Goal: Task Accomplishment & Management: Complete application form

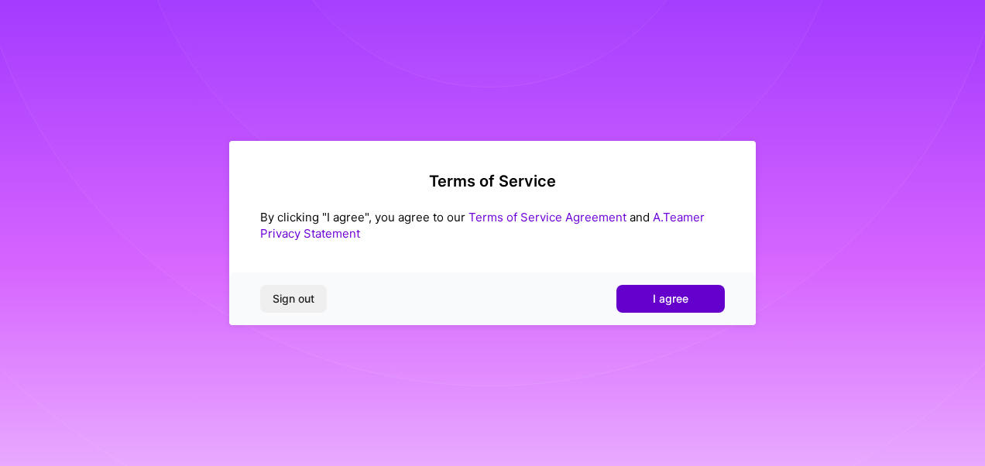
click at [661, 299] on span "I agree" at bounding box center [670, 298] width 36 height 15
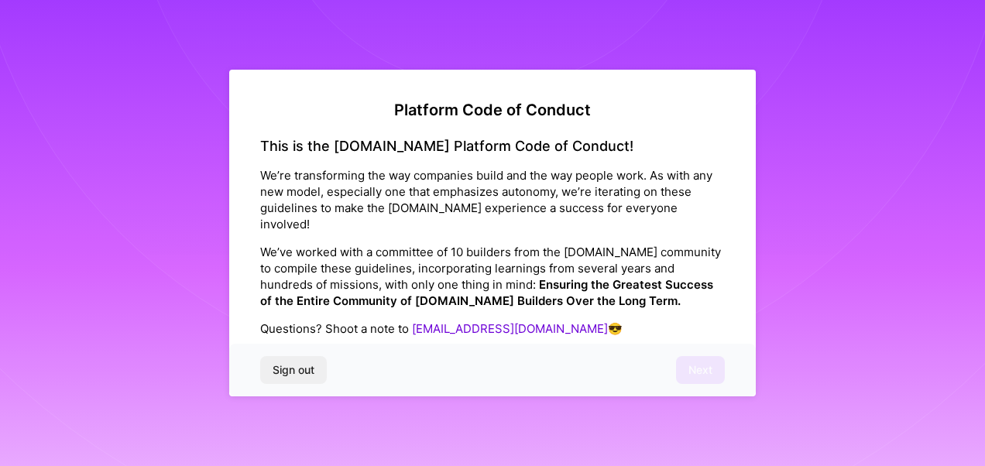
drag, startPoint x: 287, startPoint y: 367, endPoint x: 362, endPoint y: 368, distance: 75.1
click at [362, 368] on div "Sign out Next" at bounding box center [492, 370] width 526 height 53
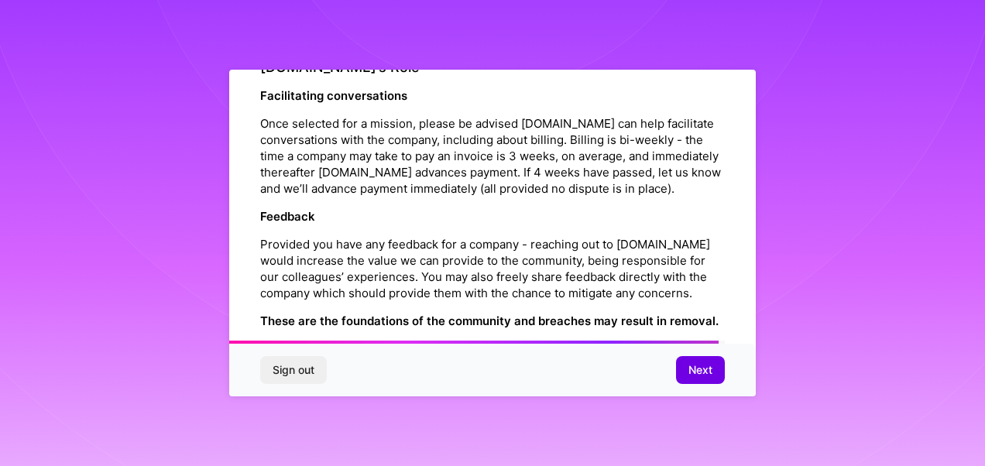
scroll to position [1731, 0]
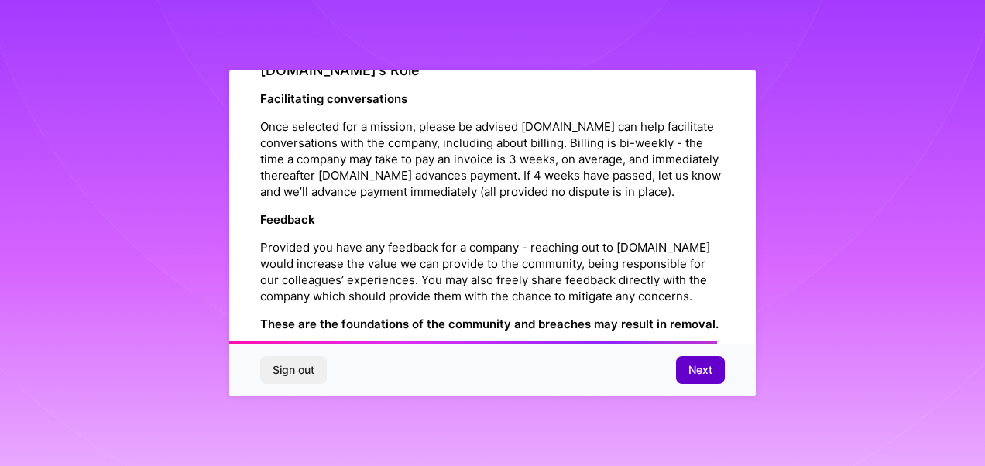
click at [704, 373] on span "Next" at bounding box center [700, 369] width 24 height 15
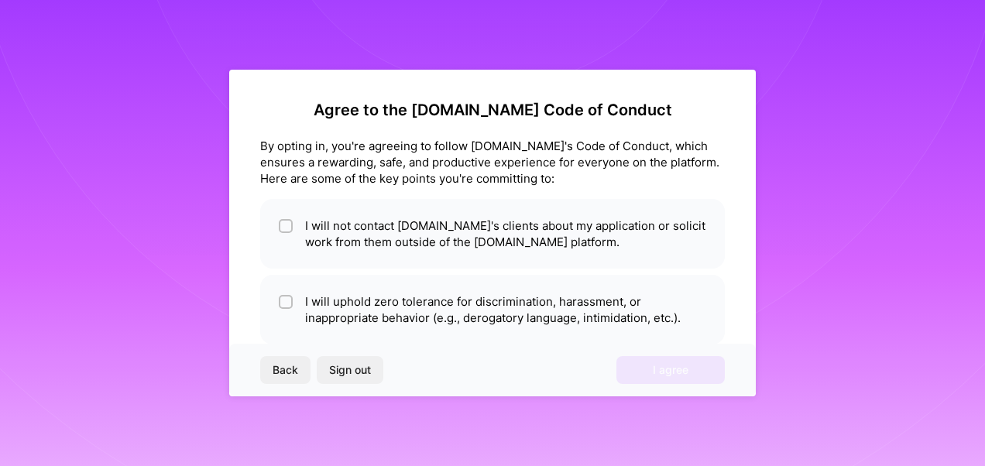
scroll to position [77, 0]
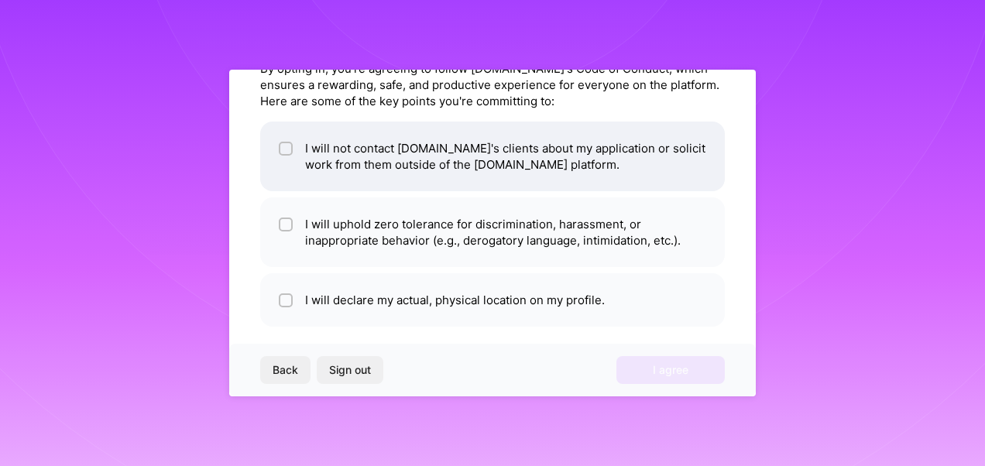
click at [386, 150] on li "I will not contact [DOMAIN_NAME]'s clients about my application or solicit work…" at bounding box center [492, 157] width 464 height 70
checkbox input "true"
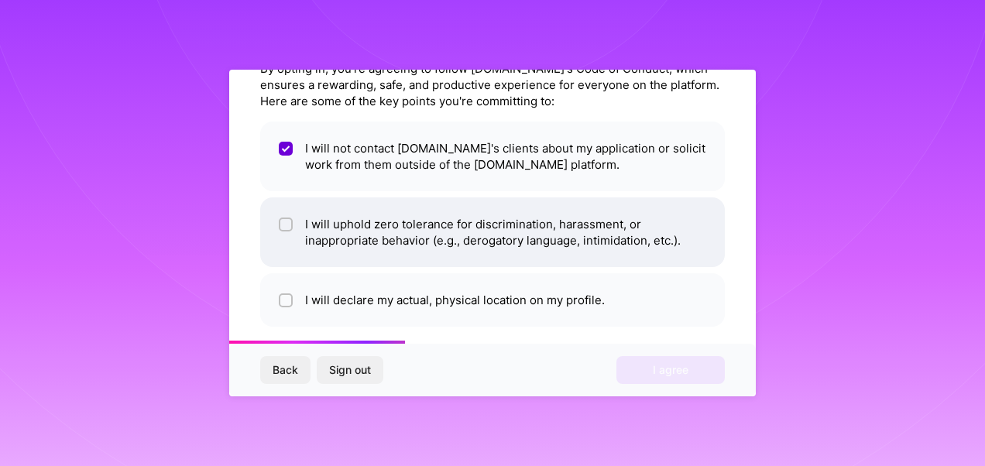
click at [381, 227] on li "I will uphold zero tolerance for discrimination, harassment, or inappropriate b…" at bounding box center [492, 232] width 464 height 70
checkbox input "true"
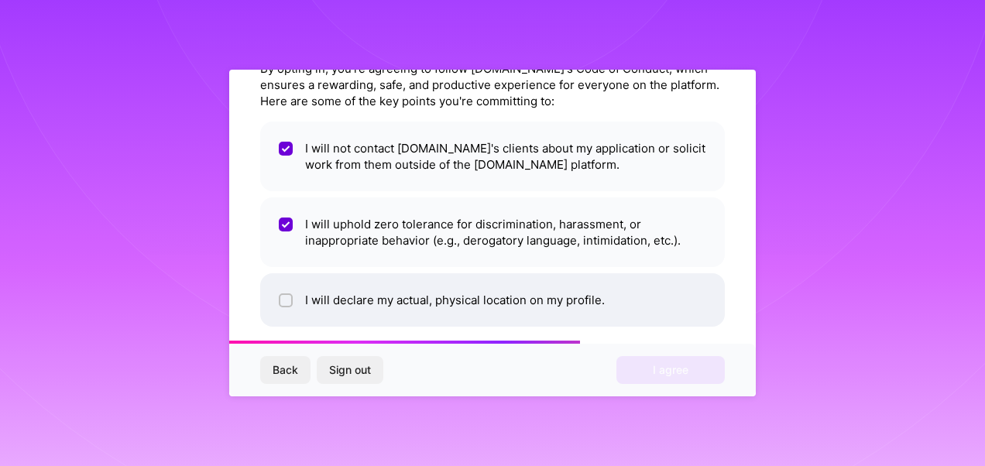
click at [353, 300] on li "I will declare my actual, physical location on my profile." at bounding box center [492, 299] width 464 height 53
checkbox input "true"
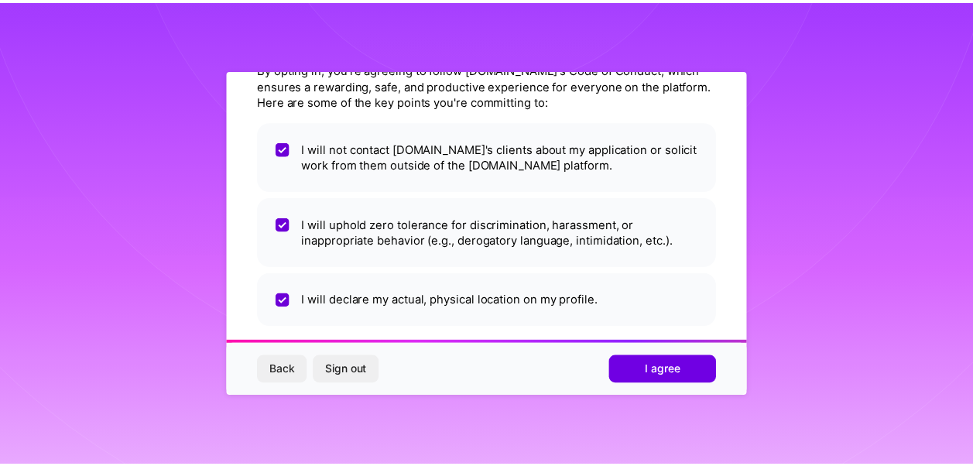
scroll to position [91, 0]
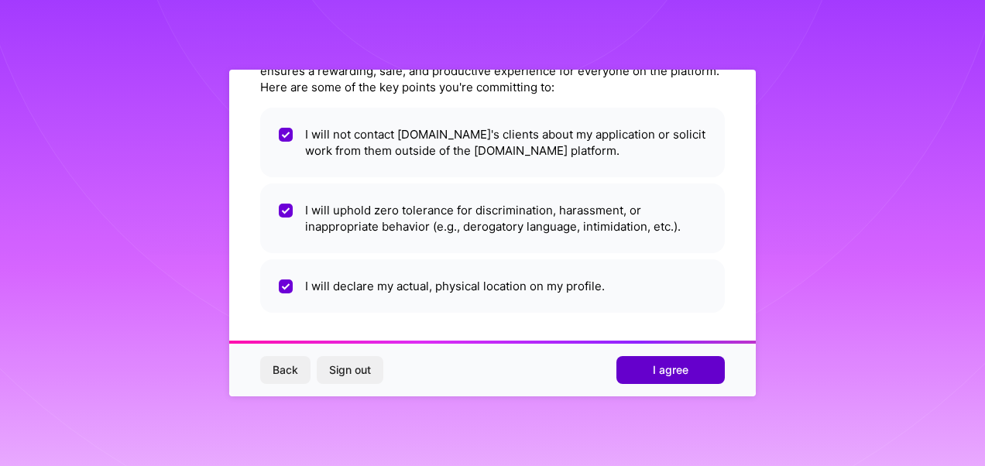
click at [657, 369] on span "I agree" at bounding box center [670, 369] width 36 height 15
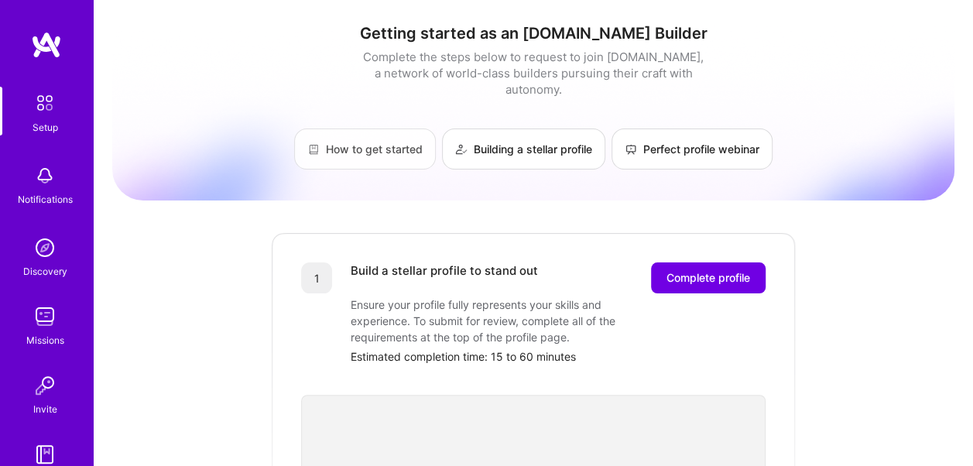
click at [354, 128] on link "How to get started" at bounding box center [365, 148] width 142 height 41
click at [40, 105] on img at bounding box center [45, 103] width 33 height 33
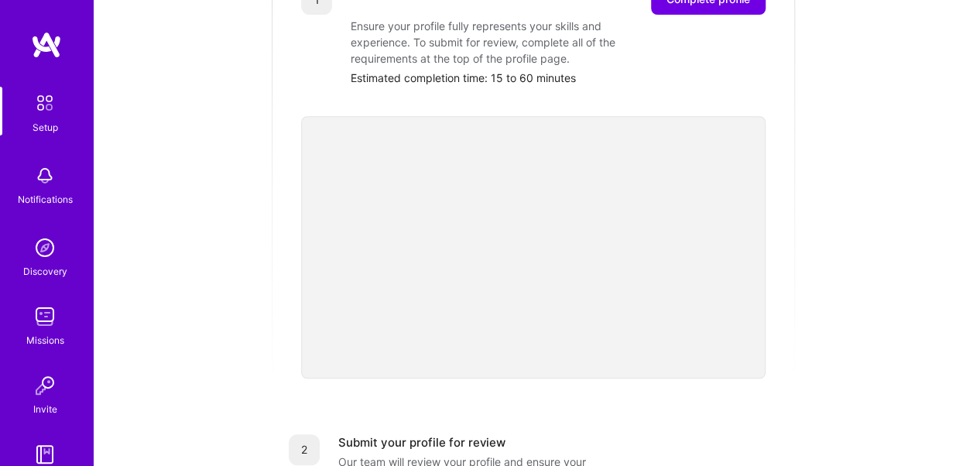
scroll to position [310, 0]
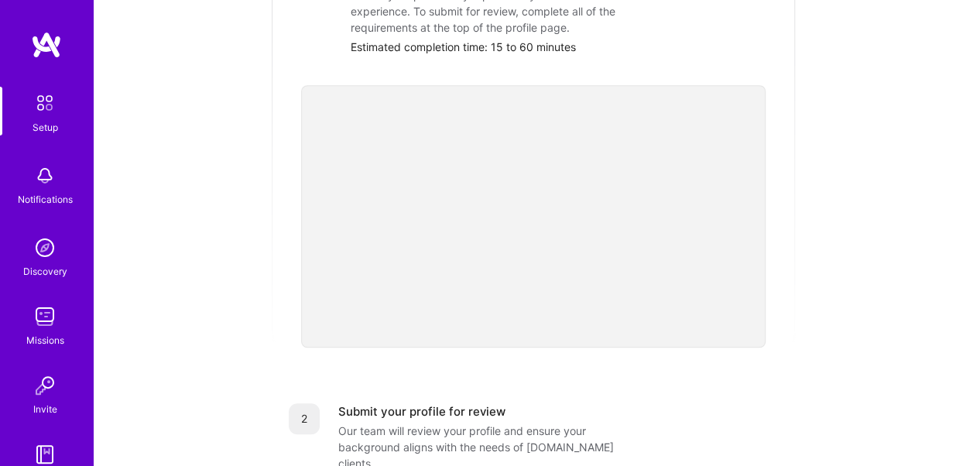
click at [867, 175] on div "Getting started as an [DOMAIN_NAME] Builder Complete the steps below to request…" at bounding box center [533, 295] width 842 height 1186
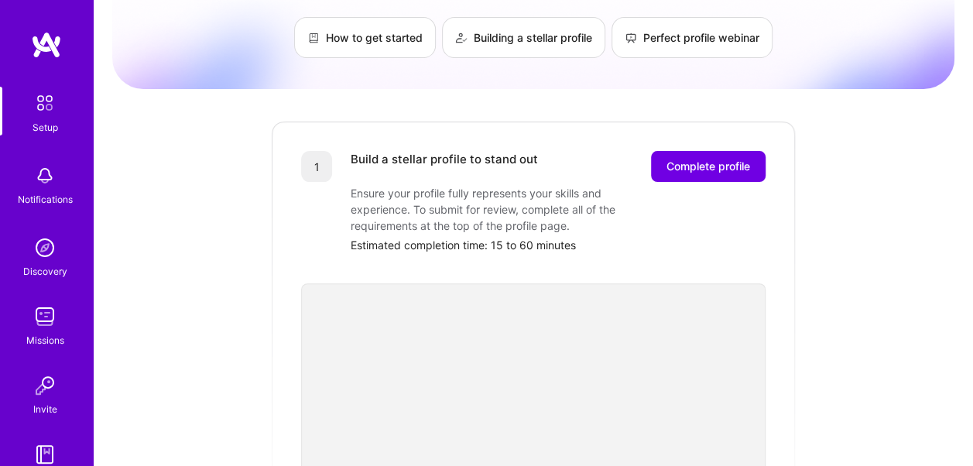
scroll to position [155, 0]
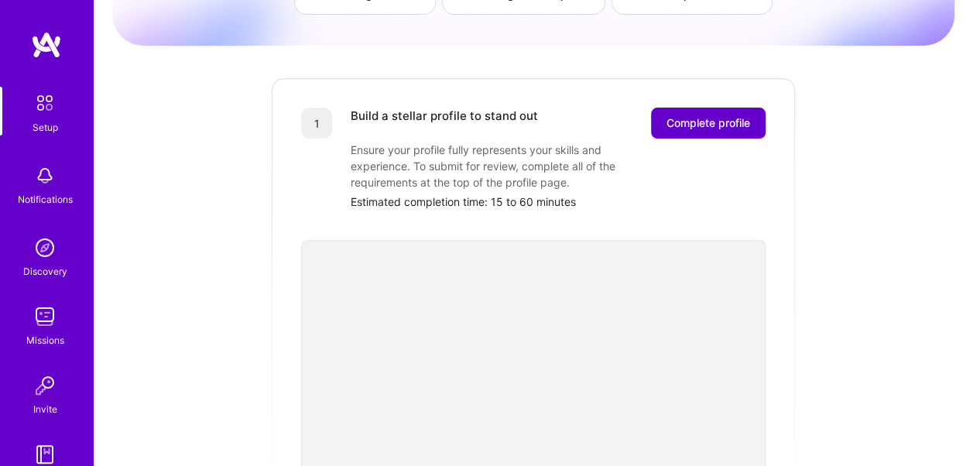
click at [707, 115] on span "Complete profile" at bounding box center [708, 122] width 84 height 15
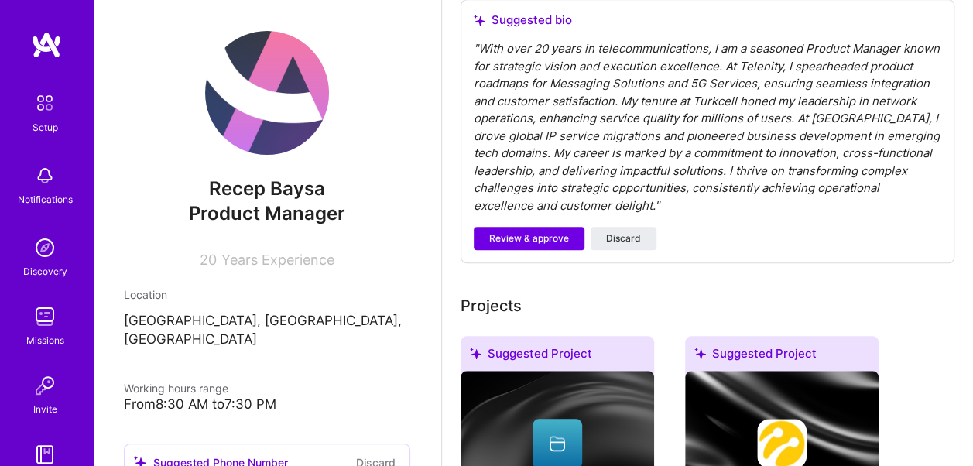
scroll to position [502, 0]
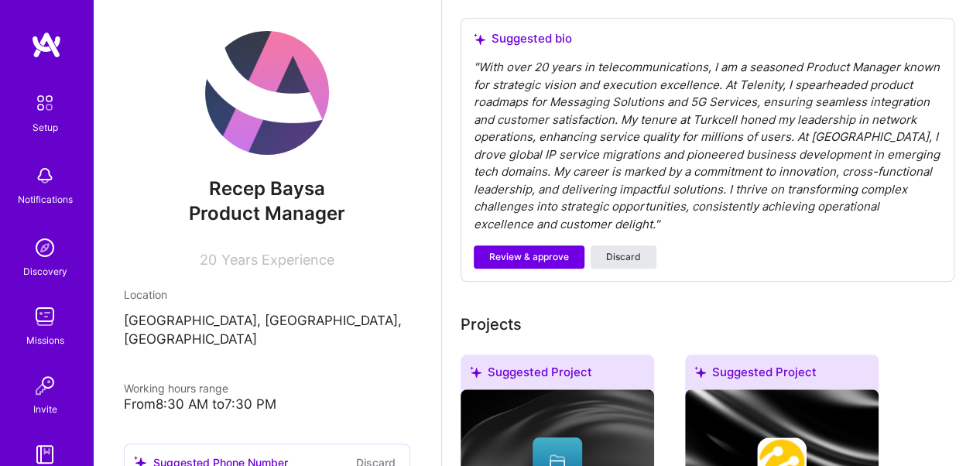
click at [618, 256] on span "Discard" at bounding box center [623, 257] width 35 height 14
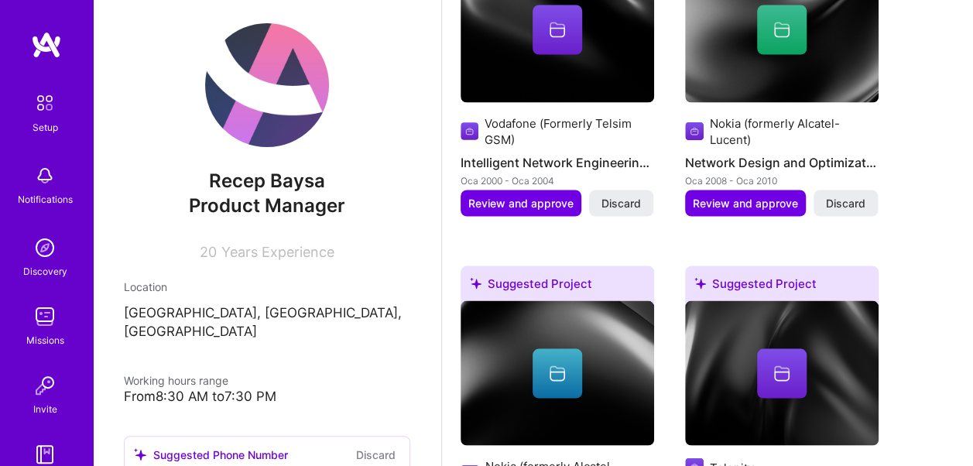
scroll to position [0, 0]
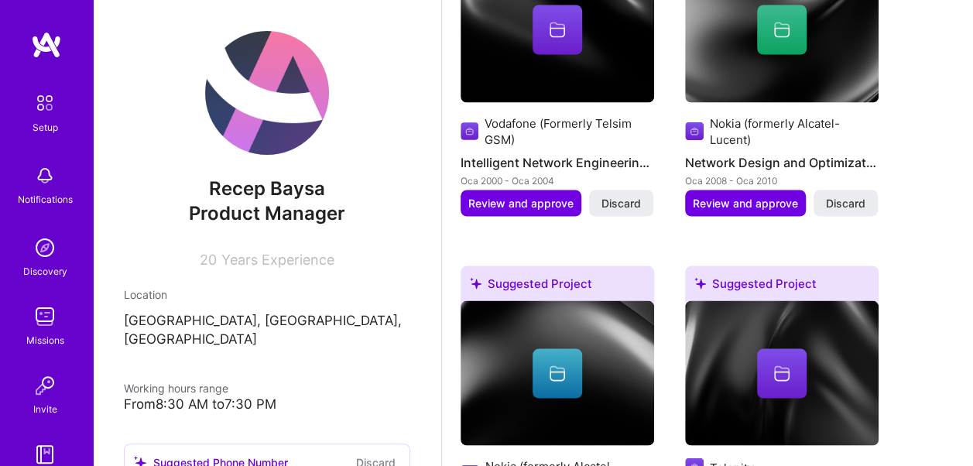
click at [44, 250] on img at bounding box center [44, 247] width 31 height 31
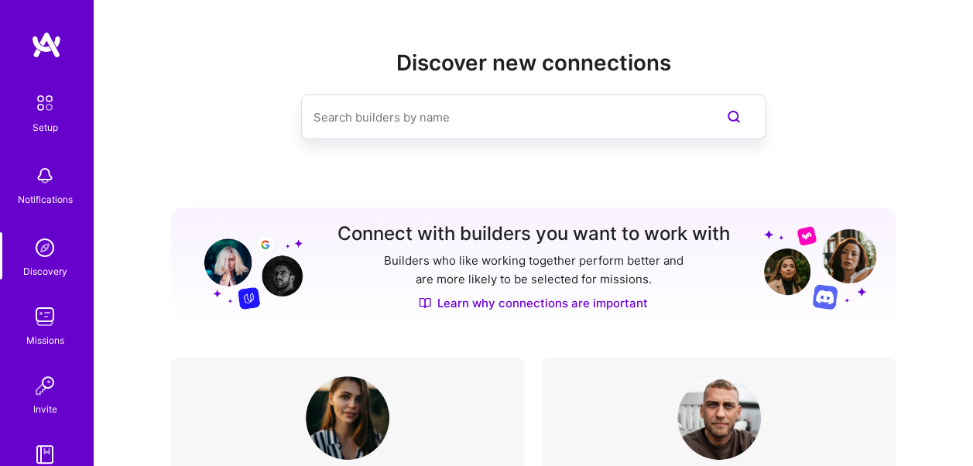
click at [36, 110] on img at bounding box center [45, 103] width 33 height 33
